Goal: Transaction & Acquisition: Obtain resource

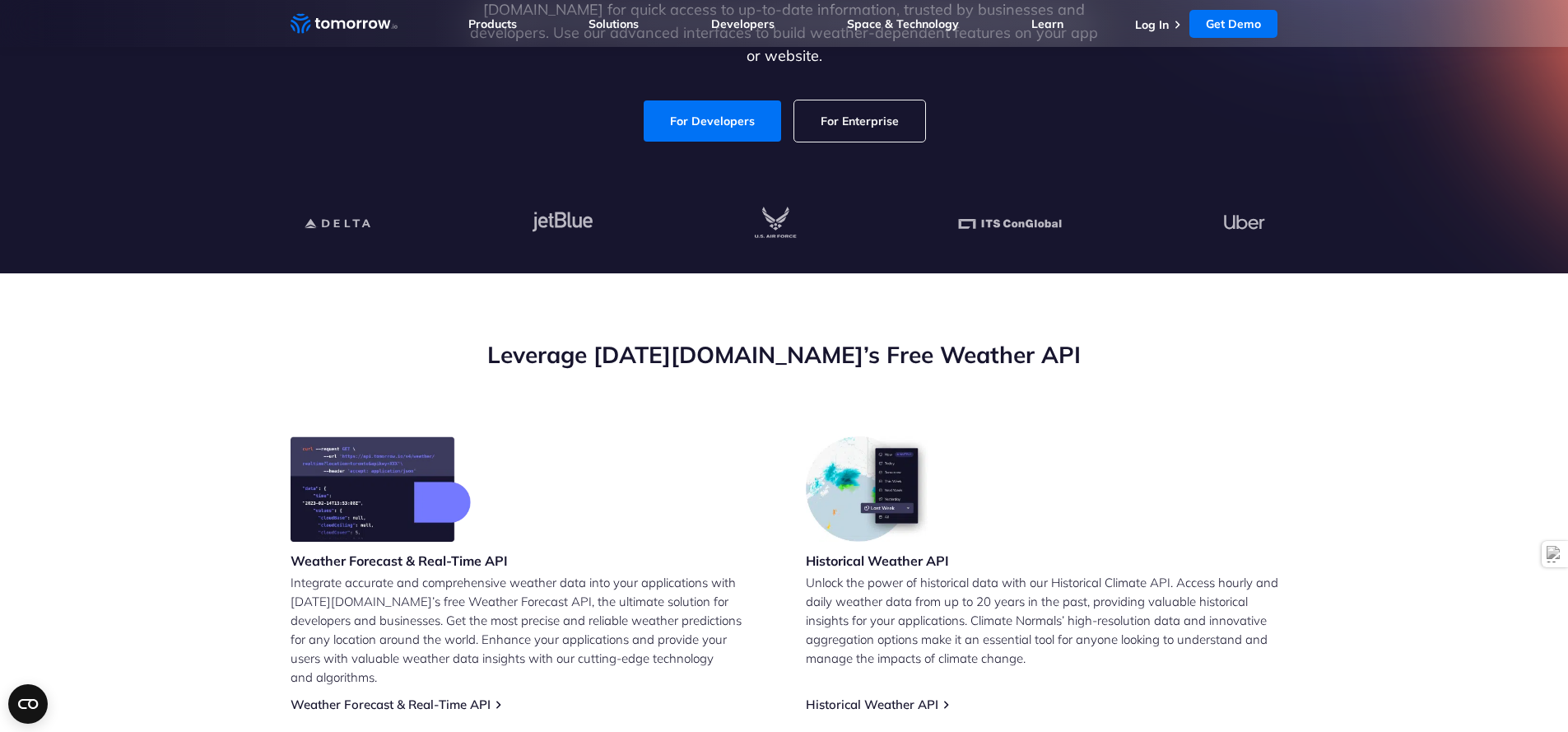
scroll to position [312, 0]
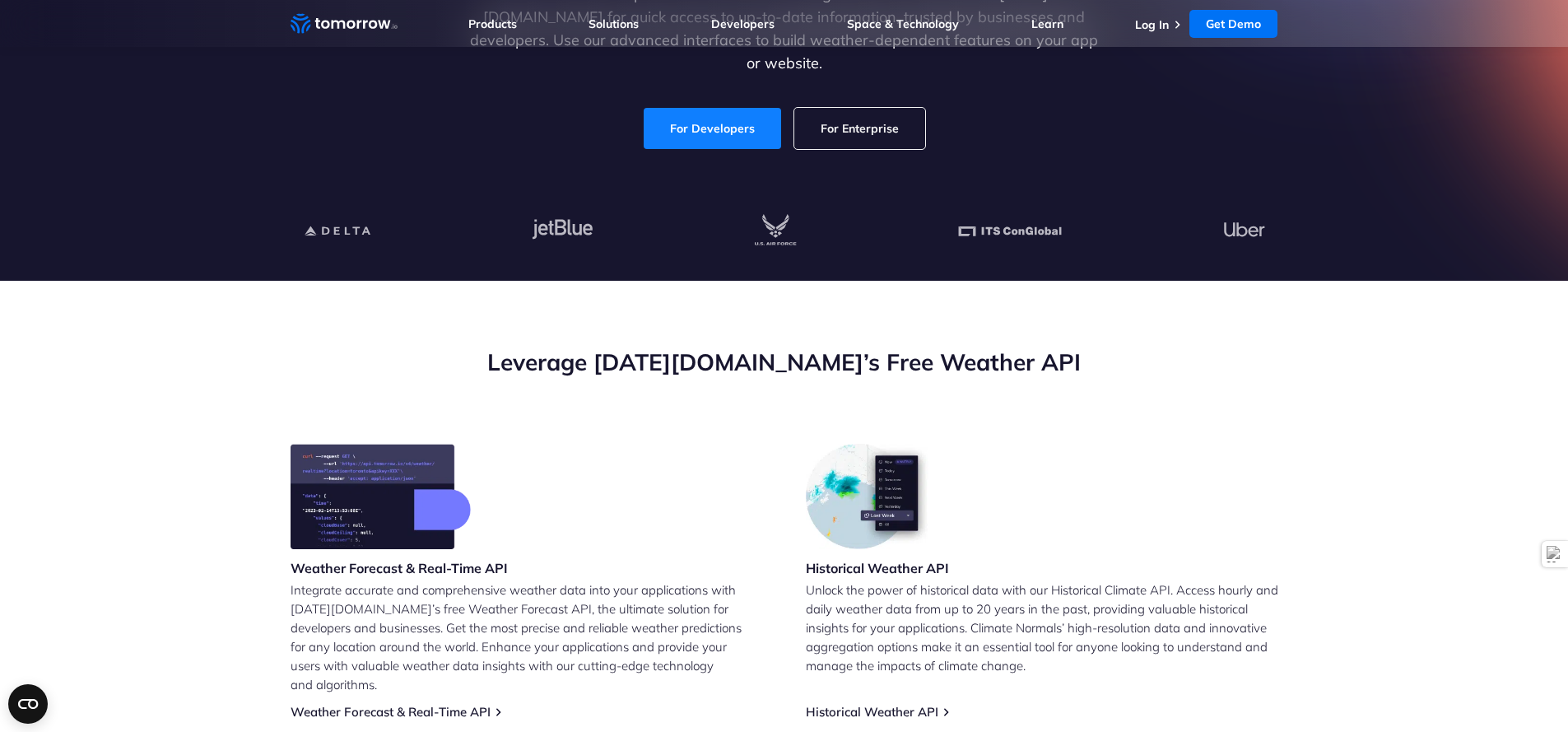
click at [716, 108] on link "For Developers" at bounding box center [712, 128] width 138 height 41
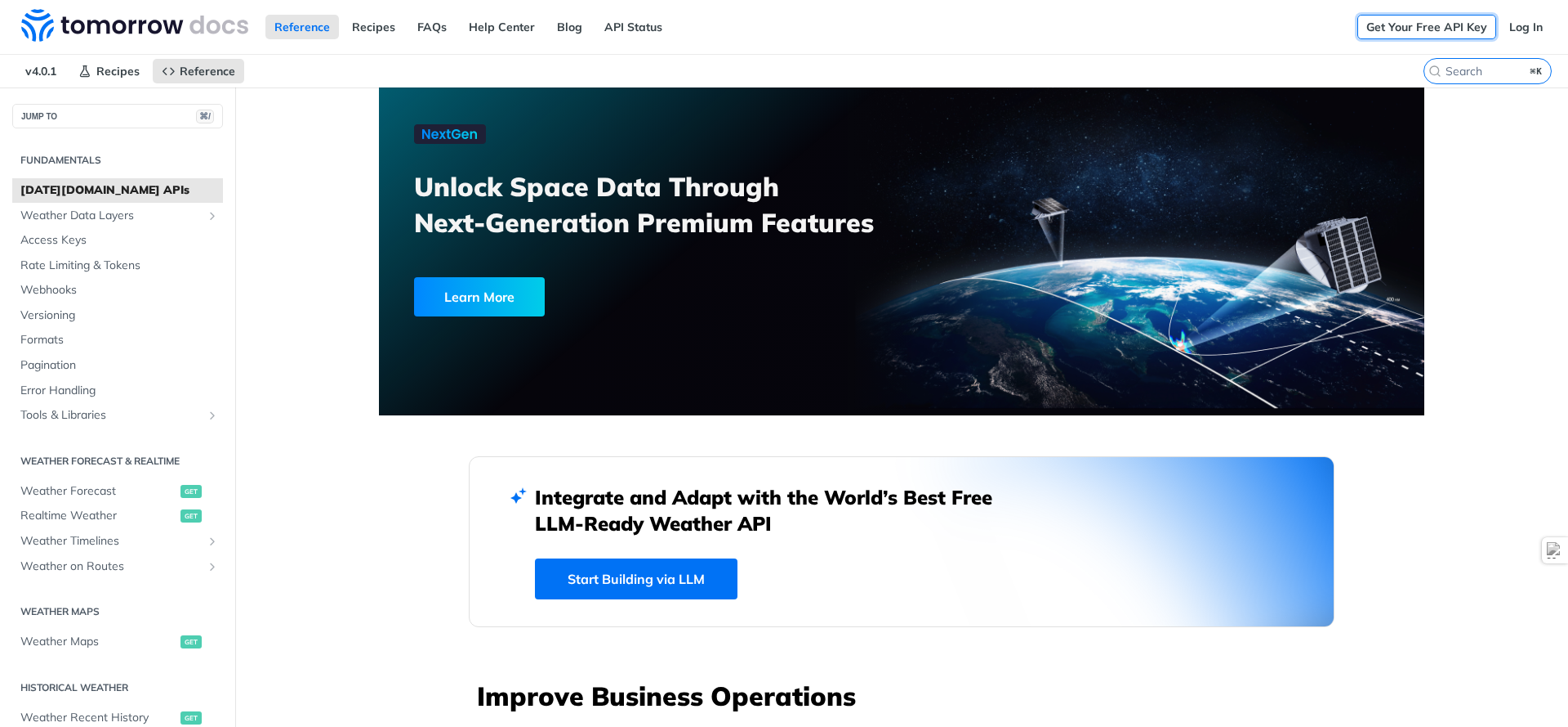
click at [1395, 25] on link "Get Your Free API Key" at bounding box center [1426, 27] width 139 height 25
click at [1528, 27] on link "Log In" at bounding box center [1526, 27] width 52 height 25
